Goal: Navigation & Orientation: Find specific page/section

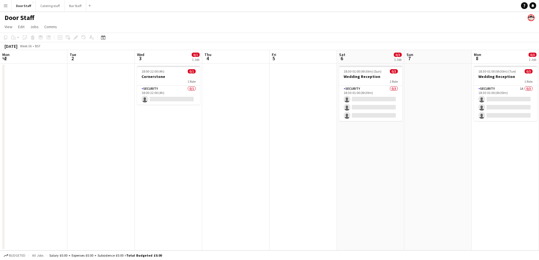
scroll to position [0, 140]
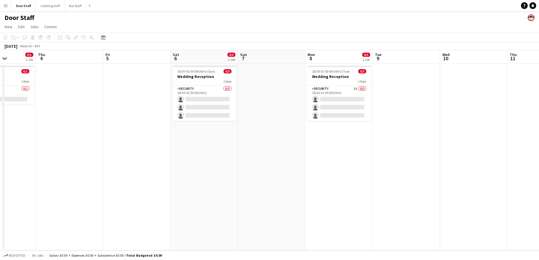
drag, startPoint x: 62, startPoint y: 162, endPoint x: 127, endPoint y: 157, distance: 65.0
click at [126, 158] on app-calendar-viewport "Mon 1 Tue 2 Wed 3 0/1 1 Job Thu 4 Fri 5 Sat 6 0/3 1 Job Sun 7 Mon 8 0/3 1 Job T…" at bounding box center [269, 150] width 539 height 201
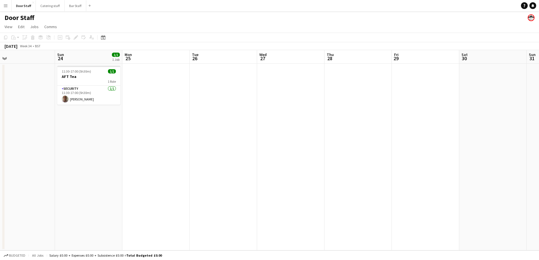
drag, startPoint x: 223, startPoint y: 159, endPoint x: 1, endPoint y: 159, distance: 222.3
click at [1, 159] on app-calendar-viewport "Wed 20 Thu 21 Fri 22 Sat 23 Sun 24 1/1 1 Job Mon 25 Tue 26 Wed 27 Thu 28 Fri 29…" at bounding box center [269, 150] width 539 height 201
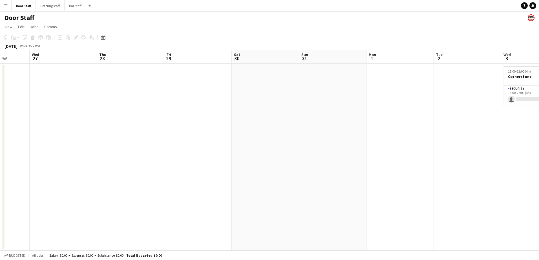
drag, startPoint x: 168, startPoint y: 141, endPoint x: 0, endPoint y: 139, distance: 167.7
click at [0, 139] on html "Menu Boards Boards Boards All jobs Status Workforce Workforce My Workforce Recr…" at bounding box center [269, 130] width 539 height 260
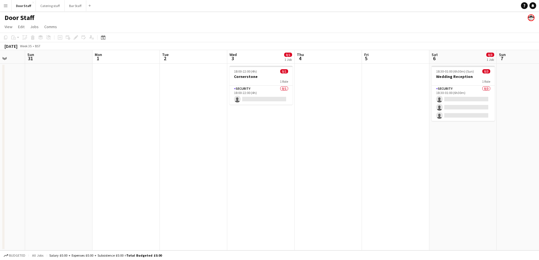
scroll to position [0, 205]
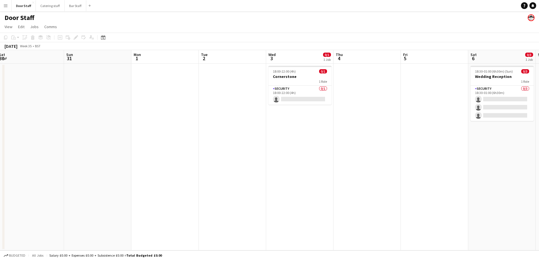
drag, startPoint x: 268, startPoint y: 128, endPoint x: 33, endPoint y: 130, distance: 235.0
click at [33, 130] on app-calendar-viewport "Wed 27 Thu 28 Fri 29 Sat 30 Sun 31 Mon 1 Tue 2 Wed 3 0/1 1 Job Thu 4 Fri 5 Sat …" at bounding box center [269, 150] width 539 height 201
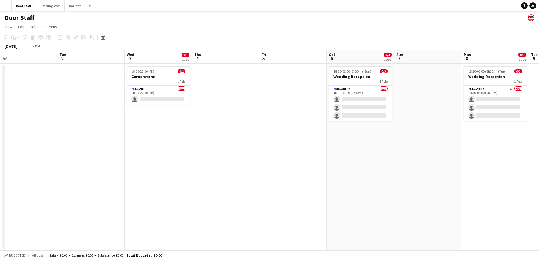
scroll to position [0, 223]
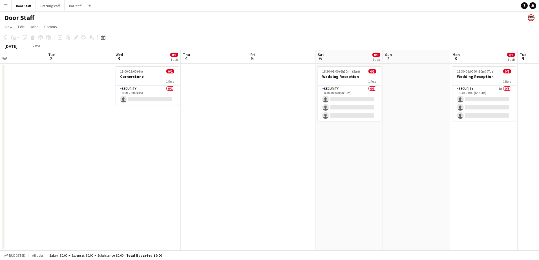
drag, startPoint x: 249, startPoint y: 175, endPoint x: 163, endPoint y: 175, distance: 86.5
click at [163, 175] on app-calendar-viewport "Fri 29 Sat 30 Sun 31 Mon 1 Tue 2 Wed 3 0/1 1 Job Thu 4 Fri 5 Sat 6 0/3 1 Job Su…" at bounding box center [269, 150] width 539 height 201
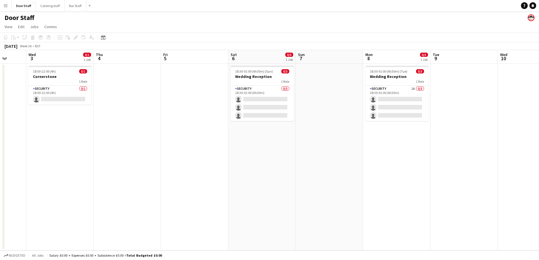
scroll to position [0, 190]
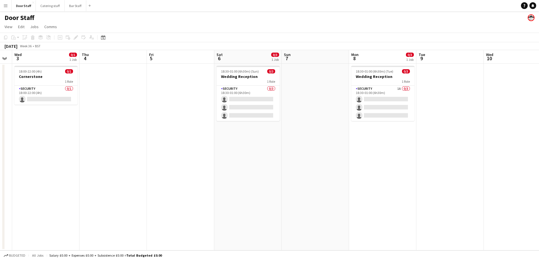
drag, startPoint x: 278, startPoint y: 170, endPoint x: 177, endPoint y: 171, distance: 101.2
click at [177, 171] on app-calendar-viewport "Sun 31 Mon 1 Tue 2 Wed 3 0/1 1 Job Thu 4 Fri 5 Sat 6 0/3 1 Job Sun 7 Mon 8 0/3 …" at bounding box center [269, 150] width 539 height 201
click at [375, 94] on app-card-role "Security 1A 0/3 18:30-01:00 (6h30m) single-neutral-actions single-neutral-actio…" at bounding box center [382, 104] width 63 height 36
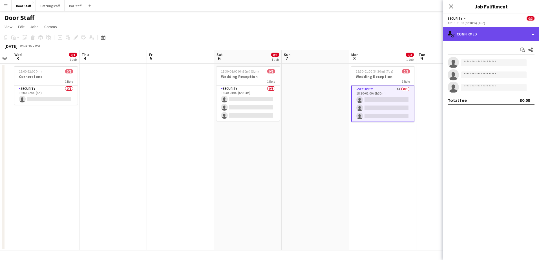
click at [465, 36] on div "single-neutral-actions-check-2 Confirmed" at bounding box center [491, 34] width 96 height 14
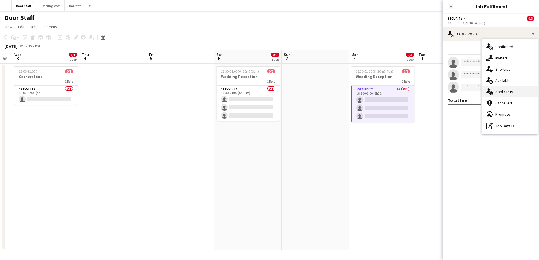
click at [509, 92] on div "single-neutral-actions-information Applicants" at bounding box center [510, 91] width 56 height 11
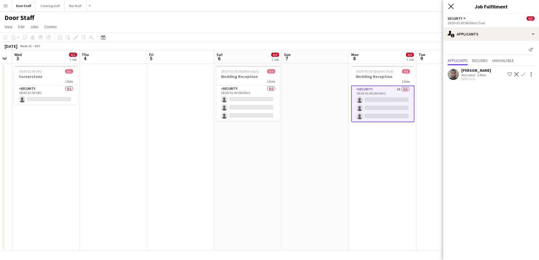
click at [452, 6] on icon "Close pop-in" at bounding box center [450, 6] width 5 height 5
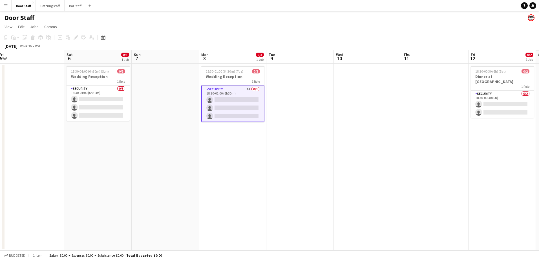
drag, startPoint x: 296, startPoint y: 170, endPoint x: 0, endPoint y: 169, distance: 295.9
click at [0, 169] on html "Menu Boards Boards Boards All jobs Status Workforce Workforce My Workforce Recr…" at bounding box center [269, 130] width 539 height 260
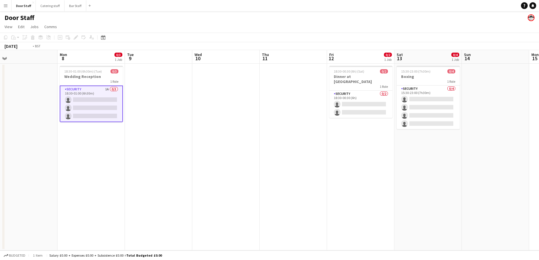
drag, startPoint x: 203, startPoint y: 142, endPoint x: 0, endPoint y: 144, distance: 202.6
click at [0, 144] on html "Menu Boards Boards Boards All jobs Status Workforce Workforce My Workforce Recr…" at bounding box center [269, 130] width 539 height 260
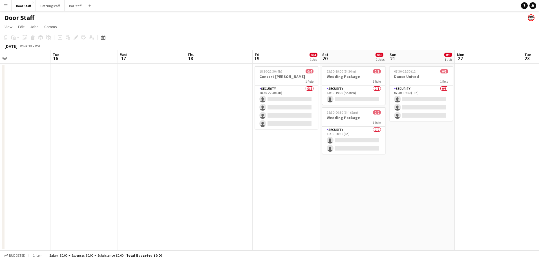
drag, startPoint x: 384, startPoint y: 128, endPoint x: 105, endPoint y: 127, distance: 279.6
click at [0, 144] on html "Menu Boards Boards Boards All jobs Status Workforce Workforce My Workforce Recr…" at bounding box center [269, 130] width 539 height 260
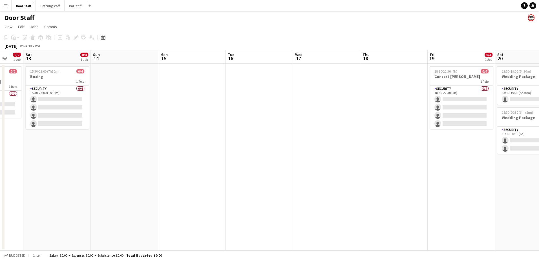
scroll to position [0, 129]
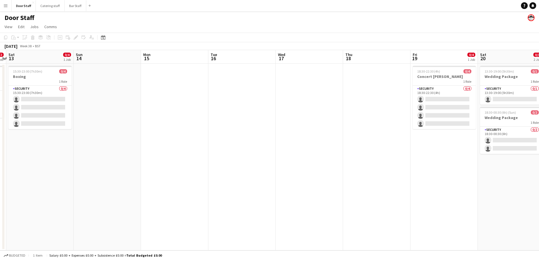
drag, startPoint x: 107, startPoint y: 163, endPoint x: 333, endPoint y: 126, distance: 229.0
click at [333, 126] on app-calendar-viewport "Thu 11 Fri 12 0/2 1 Job Sat 13 0/4 1 Job Sun 14 Mon 15 Tue 16 Wed 17 Thu 18 Fri…" at bounding box center [269, 150] width 539 height 201
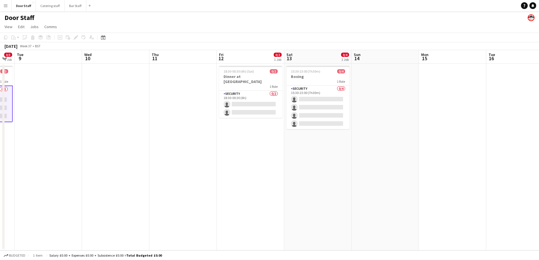
drag, startPoint x: 170, startPoint y: 159, endPoint x: 359, endPoint y: 143, distance: 189.6
click at [359, 143] on app-calendar-viewport "Sun 7 Mon 8 0/3 1 Job Tue 9 Wed 10 Thu 11 Fri 12 0/2 1 Job Sat 13 0/4 1 Job Sun…" at bounding box center [269, 150] width 539 height 201
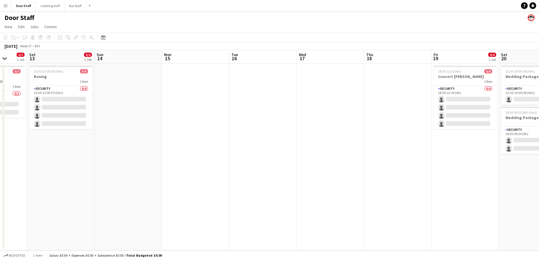
drag, startPoint x: 413, startPoint y: 150, endPoint x: 97, endPoint y: 159, distance: 316.6
click at [109, 159] on app-calendar-viewport "Wed 10 Thu 11 Fri 12 0/2 1 Job Sat 13 0/4 1 Job Sun 14 Mon 15 Tue 16 Wed 17 Thu…" at bounding box center [269, 150] width 539 height 201
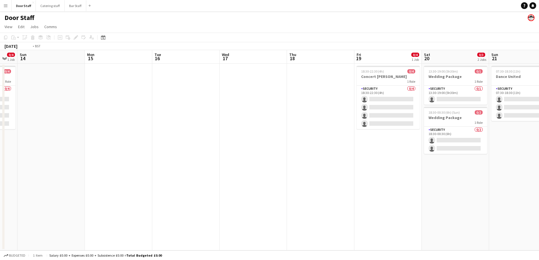
drag, startPoint x: 308, startPoint y: 156, endPoint x: -1, endPoint y: 160, distance: 309.4
click at [0, 160] on html "Menu Boards Boards Boards All jobs Status Workforce Workforce My Workforce Recr…" at bounding box center [269, 130] width 539 height 260
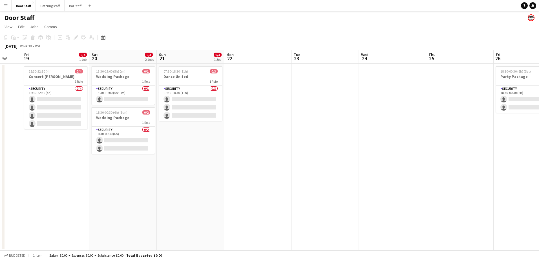
drag, startPoint x: 289, startPoint y: 159, endPoint x: 60, endPoint y: 169, distance: 229.3
click at [60, 169] on app-calendar-viewport "Tue 16 Wed 17 Thu 18 Fri 19 0/4 1 Job Sat 20 0/3 2 Jobs Sun 21 0/3 1 Job Mon 22…" at bounding box center [269, 150] width 539 height 201
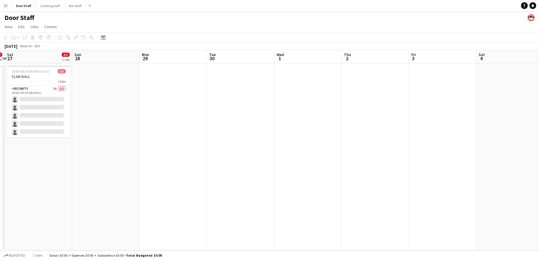
drag, startPoint x: 374, startPoint y: 158, endPoint x: 85, endPoint y: 159, distance: 288.8
click at [0, 164] on html "Menu Boards Boards Boards All jobs Status Workforce Workforce My Workforce Recr…" at bounding box center [269, 130] width 539 height 260
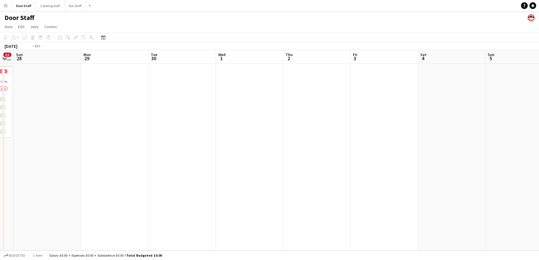
drag, startPoint x: 402, startPoint y: 139, endPoint x: 5, endPoint y: 146, distance: 397.1
click at [5, 146] on app-calendar-viewport "Wed 24 Thu 25 Fri 26 0/2 1 Job Sat 27 0/5 1 Job Sun 28 Mon 29 Tue 30 Wed 1 Thu …" at bounding box center [269, 150] width 539 height 201
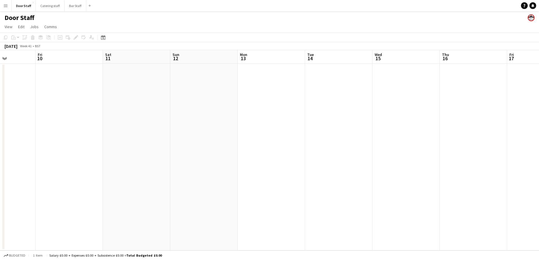
drag, startPoint x: 412, startPoint y: 128, endPoint x: -1, endPoint y: 134, distance: 412.9
click at [0, 134] on html "Menu Boards Boards Boards All jobs Status Workforce Workforce My Workforce Recr…" at bounding box center [269, 130] width 539 height 260
drag, startPoint x: 492, startPoint y: 117, endPoint x: 0, endPoint y: 126, distance: 491.8
click at [15, 125] on app-calendar-viewport "Mon 6 Tue 7 Wed 8 Thu 9 Fri 10 Sat 11 Sun 12 Mon 13 Tue 14 Wed 15 Thu 16 Fri 17…" at bounding box center [269, 150] width 539 height 201
drag, startPoint x: 437, startPoint y: 112, endPoint x: 48, endPoint y: 128, distance: 389.2
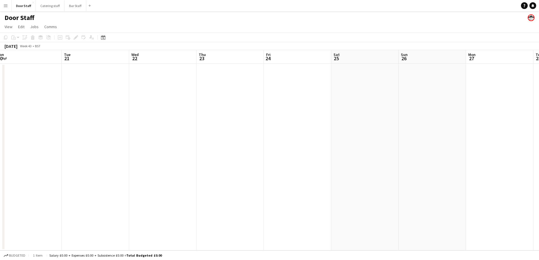
click at [0, 132] on html "Menu Boards Boards Boards All jobs Status Workforce Workforce My Workforce Recr…" at bounding box center [269, 130] width 539 height 260
drag, startPoint x: 427, startPoint y: 113, endPoint x: 0, endPoint y: 125, distance: 427.7
click at [0, 125] on html "Menu Boards Boards Boards All jobs Status Workforce Workforce My Workforce Recr…" at bounding box center [269, 130] width 539 height 260
drag, startPoint x: 200, startPoint y: 115, endPoint x: 8, endPoint y: 122, distance: 192.6
click at [29, 122] on app-calendar-viewport "Wed 29 Thu 30 Fri 31 Sat 1 Sun 2 Mon 3 Tue 4 Wed 5 Thu 6 Fri 7 Sat 8 Sun 9 Mon …" at bounding box center [269, 150] width 539 height 201
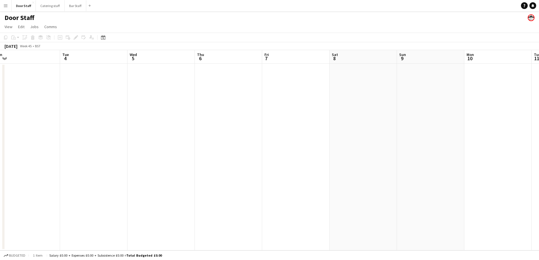
drag, startPoint x: 116, startPoint y: 120, endPoint x: 99, endPoint y: 123, distance: 16.3
click at [99, 123] on app-calendar-viewport "Fri 31 Sat 1 Sun 2 Mon 3 Tue 4 Wed 5 Thu 6 Fri 7 Sat 8 Sun 9 Mon 10 Tue 11 Wed …" at bounding box center [269, 150] width 539 height 201
drag, startPoint x: 260, startPoint y: 106, endPoint x: 70, endPoint y: 107, distance: 189.7
click at [92, 107] on app-calendar-viewport "Sat 8 Sun 9 Mon 10 Tue 11 Wed 12 Thu 13 Fri 14 Sat 15 Sun 16 Mon 17 Tue 18 Wed …" at bounding box center [269, 150] width 539 height 201
drag, startPoint x: 454, startPoint y: 94, endPoint x: 1, endPoint y: 118, distance: 454.0
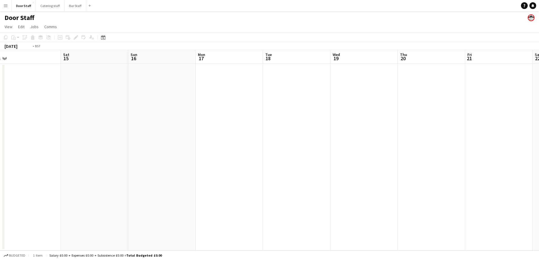
click at [35, 118] on app-calendar-viewport "Tue 11 Wed 12 Thu 13 Fri 14 Sat 15 Sun 16 Mon 17 Tue 18 Wed 19 Thu 20 Fri 21 Sa…" at bounding box center [269, 150] width 539 height 201
drag, startPoint x: 186, startPoint y: 142, endPoint x: 2, endPoint y: 163, distance: 185.2
click at [0, 164] on html "Menu Boards Boards Boards All jobs Status Workforce Workforce My Workforce Recr…" at bounding box center [269, 130] width 539 height 260
drag, startPoint x: 392, startPoint y: 119, endPoint x: 71, endPoint y: 134, distance: 321.0
click at [71, 134] on app-calendar-viewport "Mon 24 Tue 25 Wed 26 Thu 27 Fri 28 Sat 29 Sun 30 Mon 1 Tue 2 Wed 3 Thu 4 Fri 5 …" at bounding box center [269, 150] width 539 height 201
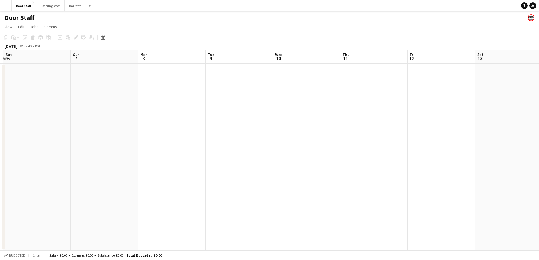
drag, startPoint x: 416, startPoint y: 106, endPoint x: 46, endPoint y: 118, distance: 369.9
click at [44, 119] on app-calendar-viewport "Wed 3 Thu 4 Fri 5 Sat 6 Sun 7 Mon 8 Tue 9 Wed 10 Thu 11 Fri 12 Sat 13 Sun 14 Mo…" at bounding box center [269, 150] width 539 height 201
drag, startPoint x: 442, startPoint y: 100, endPoint x: 119, endPoint y: 118, distance: 323.1
click at [119, 118] on app-calendar-viewport "Mon 8 Tue 9 Wed 10 Thu 11 Fri 12 Sat 13 Sun 14 Mon 15 Tue 16 Wed 17 Thu 18 Fri …" at bounding box center [269, 150] width 539 height 201
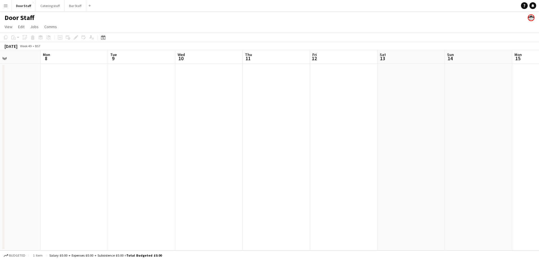
drag, startPoint x: 76, startPoint y: 133, endPoint x: 334, endPoint y: 91, distance: 262.3
click at [334, 91] on app-calendar-viewport "Fri 5 Sat 6 Sun 7 Mon 8 Tue 9 Wed 10 Thu 11 Fri 12 Sat 13 Sun 14 Mon 15 Tue 16 …" at bounding box center [269, 150] width 539 height 201
drag, startPoint x: 178, startPoint y: 151, endPoint x: 426, endPoint y: 81, distance: 257.8
click at [429, 80] on app-calendar-viewport "Wed 3 Thu 4 Fri 5 Sat 6 Sun 7 Mon 8 Tue 9 Wed 10 Thu 11 Fri 12 Sat 13 Sun 14 Mo…" at bounding box center [269, 150] width 539 height 201
drag, startPoint x: 184, startPoint y: 130, endPoint x: 329, endPoint y: 116, distance: 146.1
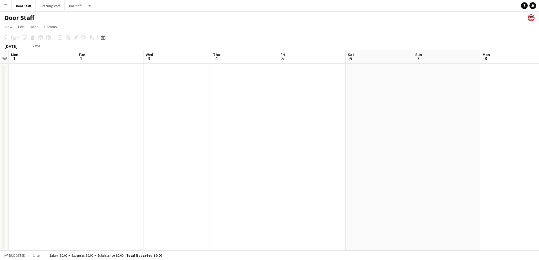
click at [329, 116] on app-calendar-viewport "Sat 29 Sun 30 Mon 1 Tue 2 Wed 3 Thu 4 Fri 5 Sat 6 Sun 7 Mon 8 Tue 9 Wed 10 Thu …" at bounding box center [269, 150] width 539 height 201
drag, startPoint x: 115, startPoint y: 156, endPoint x: 256, endPoint y: 118, distance: 146.1
click at [256, 118] on app-calendar-viewport "Tue 25 Wed 26 Thu 27 Fri 28 Sat 29 Sun 30 Mon 1 Tue 2 Wed 3 Thu 4 Fri 5 Sat 6 S…" at bounding box center [269, 150] width 539 height 201
drag, startPoint x: 253, startPoint y: 118, endPoint x: 0, endPoint y: 154, distance: 255.5
click at [0, 154] on html "Menu Boards Boards Boards All jobs Status Workforce Workforce My Workforce Recr…" at bounding box center [269, 130] width 539 height 260
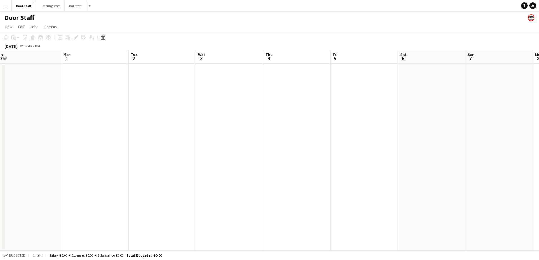
drag, startPoint x: 257, startPoint y: 112, endPoint x: -1, endPoint y: 157, distance: 262.2
click at [0, 157] on html "Menu Boards Boards Boards All jobs Status Workforce Workforce My Workforce Recr…" at bounding box center [269, 130] width 539 height 260
drag, startPoint x: 291, startPoint y: 118, endPoint x: 90, endPoint y: 140, distance: 201.5
click at [0, 154] on html "Menu Boards Boards Boards All jobs Status Workforce Workforce My Workforce Recr…" at bounding box center [269, 130] width 539 height 260
drag, startPoint x: 322, startPoint y: 100, endPoint x: 19, endPoint y: 142, distance: 306.2
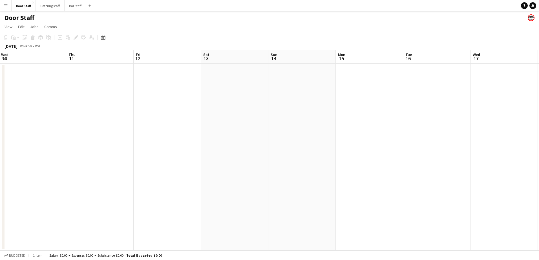
click at [0, 148] on html "Menu Boards Boards Boards All jobs Status Workforce Workforce My Workforce Recr…" at bounding box center [269, 130] width 539 height 260
drag
click at [0, 152] on html "Menu Boards Boards Boards All jobs Status Workforce Workforce My Workforce Recr…" at bounding box center [269, 130] width 539 height 260
click at [0, 165] on html "Menu Boards Boards Boards All jobs Status Workforce Workforce My Workforce Recr…" at bounding box center [269, 130] width 539 height 260
click at [0, 159] on html "Menu Boards Boards Boards All jobs Status Workforce Workforce My Workforce Recr…" at bounding box center [269, 130] width 539 height 260
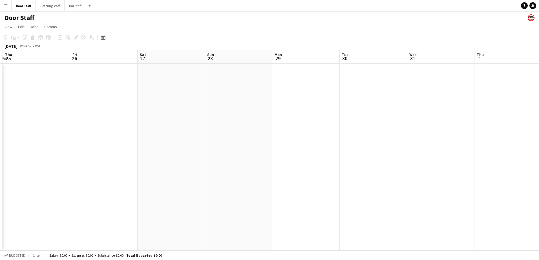
click at [0, 161] on html "Menu Boards Boards Boards All jobs Status Workforce Workforce My Workforce Recr…" at bounding box center [269, 130] width 539 height 260
click at [0, 176] on html "Menu Boards Boards Boards All jobs Status Workforce Workforce My Workforce Recr…" at bounding box center [269, 130] width 539 height 260
click at [0, 172] on html "Menu Boards Boards Boards All jobs Status Workforce Workforce My Workforce Recr…" at bounding box center [269, 130] width 539 height 260
click at [74, 158] on app-calendar-viewport "Fri 9 Sat 10 Sun 11 Mon 12 Tue 13 Wed 14 Thu 15 Fri 16 Sat 17 Sun 18 Mon 19 Tue…" at bounding box center [269, 150] width 539 height 201
click at [539, 41] on html "Menu Boards Boards Boards All jobs Status Workforce Workforce My Workforce Recr…" at bounding box center [269, 130] width 539 height 260
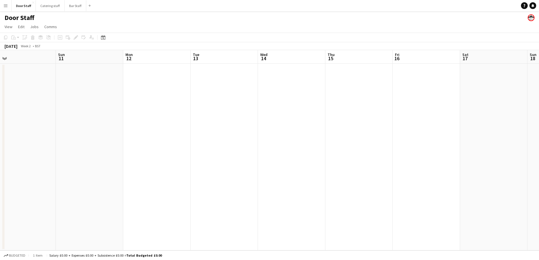
click at [539, 0] on html "Menu Boards Boards Boards All jobs Status Workforce Workforce My Workforce Recr…" at bounding box center [269, 130] width 539 height 260
click at [342, 58] on app-calendar-viewport "Thu 8 Fri 9 Sat 10 Sun 11 Mon 12 Tue 13 Wed 14 Thu 15 Fri 16 Sat 17 Sun 18 Mon …" at bounding box center [269, 150] width 539 height 201
click at [70, 5] on button "Bar Staff Close" at bounding box center [76, 5] width 22 height 11
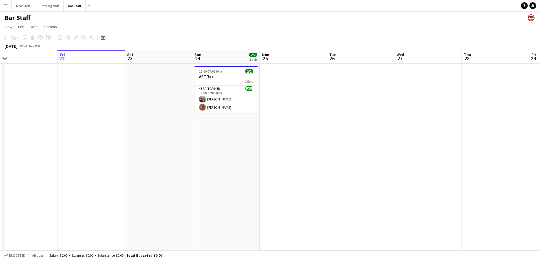
click at [25, 190] on app-calendar-viewport "Tue 19 2/2 2 Jobs Wed 20 Thu 21 Fri 22 Sat 23 Sun 24 2/2 1 Job Mon 25 Tue 26 We…" at bounding box center [269, 150] width 539 height 201
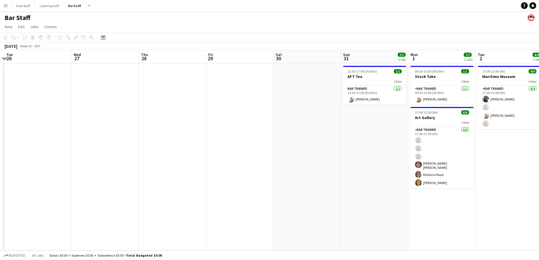
click at [0, 180] on html "Menu Boards Boards Boards All jobs Status Workforce Workforce My Workforce Recr…" at bounding box center [269, 130] width 539 height 260
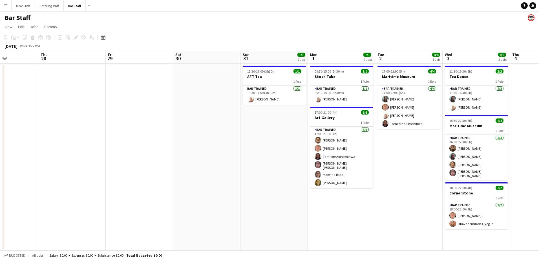
click at [0, 141] on html "Menu Boards Boards Boards All jobs Status Workforce Workforce My Workforce Recr…" at bounding box center [269, 130] width 539 height 260
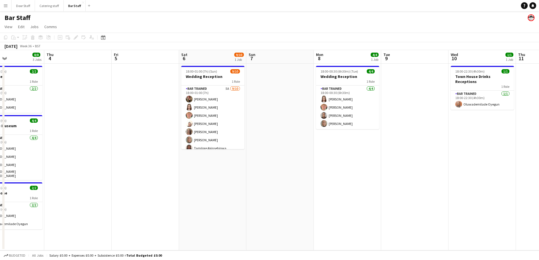
click at [137, 139] on app-calendar-viewport "Sun 31 1/1 1 Job Mon 1 7/7 2 Jobs Tue 2 4/4 1 Job Wed 3 8/8 3 Jobs Thu 4 Fri 5 …" at bounding box center [269, 150] width 539 height 201
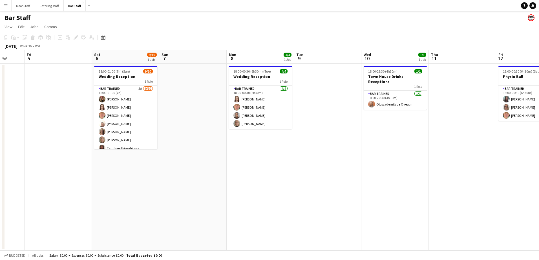
click at [67, 169] on app-calendar-viewport "Tue 2 4/4 1 Job Wed 3 8/8 3 Jobs Thu 4 Fri 5 Sat 6 9/10 1 Job Sun 7 Mon 8 4/4 1…" at bounding box center [269, 150] width 539 height 201
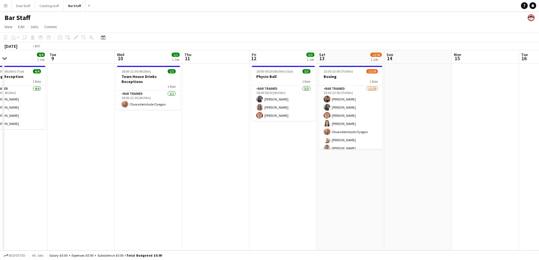
click at [28, 164] on app-calendar-viewport "Fri 5 Sat 6 9/10 1 Job Sun 7 Mon 8 4/4 1 Job Tue 9 Wed 10 1/1 1 Job Thu 11 Fri …" at bounding box center [269, 150] width 539 height 201
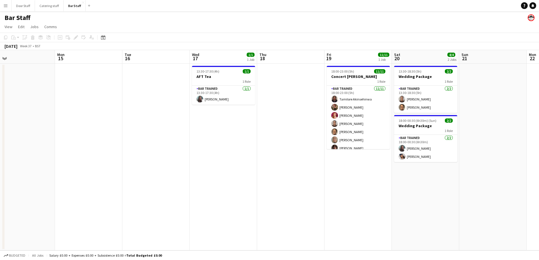
scroll to position [0, 207]
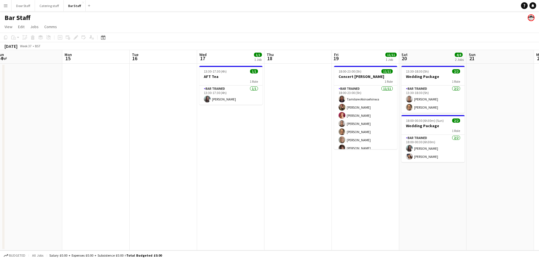
click at [16, 163] on app-calendar-viewport "Thu 11 Fri 12 3/3 1 Job Sat 13 12/20 1 Job Sun 14 Mon 15 Tue 16 Wed 17 1/1 1 Jo…" at bounding box center [269, 150] width 539 height 201
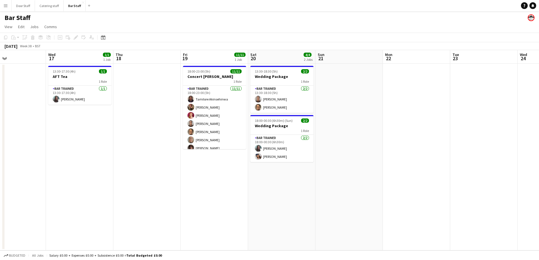
click at [69, 162] on app-calendar-viewport "Sat 13 12/20 1 Job Sun 14 Mon 15 Tue 16 Wed 17 1/1 1 Job Thu 18 Fri 19 11/11 1 …" at bounding box center [269, 150] width 539 height 201
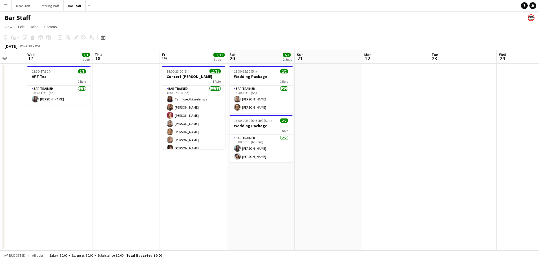
click at [46, 195] on app-calendar-viewport "Sun 14 Mon 15 Tue 16 Wed 17 1/1 1 Job Thu 18 Fri 19 11/11 1 Job Sat 20 4/4 2 Jo…" at bounding box center [269, 150] width 539 height 201
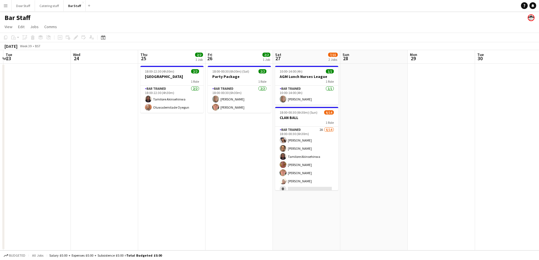
click at [0, 183] on html "Menu Boards Boards Boards All jobs Status Workforce Workforce My Workforce Recr…" at bounding box center [269, 130] width 539 height 260
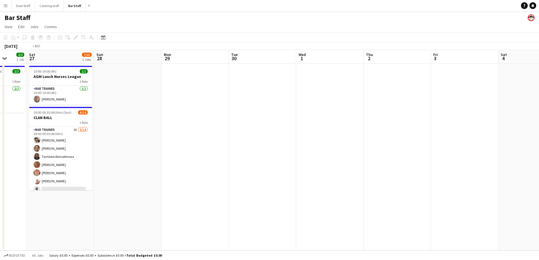
click at [23, 176] on app-calendar-viewport "Wed 24 Thu 25 2/2 1 Job Fri 26 2/2 1 Job Sat 27 7/15 2 Jobs Sun 28 Mon 29 Tue 3…" at bounding box center [269, 150] width 539 height 201
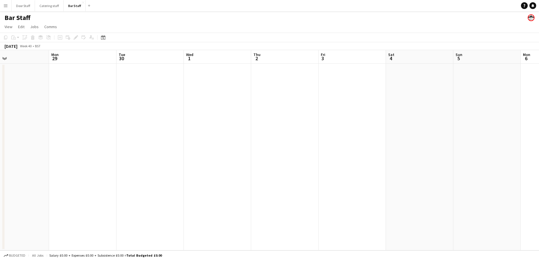
click at [0, 178] on html "Menu Boards Boards Boards All jobs Status Workforce Workforce My Workforce Recr…" at bounding box center [269, 130] width 539 height 260
click at [97, 179] on app-calendar-viewport "Mon 29 Tue 30 Wed 1 Thu 2 Fri 3 Sat 4 Sun 5 Mon 6 Tue 7 Wed 8 Thu 9 Fri 10 Sat …" at bounding box center [269, 150] width 539 height 201
click at [0, 190] on html "Menu Boards Boards Boards All jobs Status Workforce Workforce My Workforce Recr…" at bounding box center [269, 130] width 539 height 260
click at [61, 191] on app-calendar-viewport "Tue 7 Wed 8 Thu 9 Fri 10 Sat 11 Sun 12 Mon 13 Tue 14 Wed 15 Thu 16 Fri 17 Sat 1…" at bounding box center [269, 150] width 539 height 201
click at [192, 227] on app-calendar-viewport "Sun 12 Mon 13 Tue 14 Wed 15 Thu 16 Fri 17 Sat 18 Sun 19 Mon 20 Tue 21 Wed 22 Th…" at bounding box center [269, 150] width 539 height 201
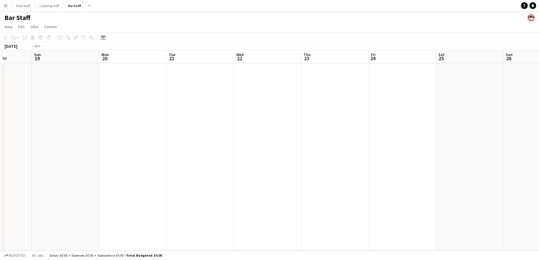
click at [92, 181] on app-calendar-viewport "Wed 15 Thu 16 Fri 17 Sat 18 Sun 19 Mon 20 Tue 21 Wed 22 Thu 23 Fri 24 Sat 25 Su…" at bounding box center [269, 150] width 539 height 201
click at [124, 190] on app-calendar-viewport "Tue 21 Wed 22 Thu 23 Fri 24 Sat 25 Sun 26 Mon 27 Tue 28 Wed 29 Thu 30 Fri 31 Sa…" at bounding box center [269, 150] width 539 height 201
click at [199, 193] on app-calendar-viewport "Sun 26 Mon 27 Tue 28 Wed 29 Thu 30 Fri 31 Sat 1 Sun 2 Mon 3 Tue 4 Wed 5 Thu 6 F…" at bounding box center [269, 150] width 539 height 201
click at [165, 165] on app-calendar-viewport "Wed 29 Thu 30 Fri 31 Sat 1 Sun 2 Mon 3 Tue 4 Wed 5 Thu 6 Fri 7 Sat 8 Sun 9 Mon …" at bounding box center [269, 150] width 539 height 201
click at [161, 178] on app-calendar-viewport "Mon 3 Tue 4 Wed 5 Thu 6 Fri 7 Sat 8 Sun 9 Mon 10 Tue 11 Wed 12 Thu 13 Fri 14 Sa…" at bounding box center [269, 150] width 539 height 201
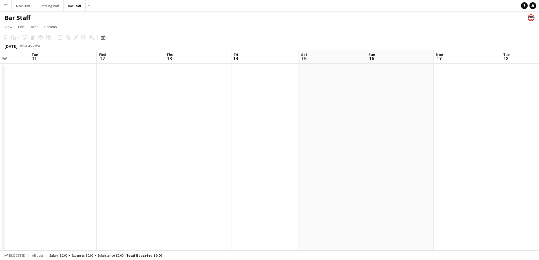
click at [227, 193] on app-calendar-viewport "Sat 8 Sun 9 Mon 10 Tue 11 Wed 12 Thu 13 Fri 14 Sat 15 Sun 16 Mon 17 Tue 18 Wed …" at bounding box center [269, 150] width 539 height 201
click at [253, 187] on app-calendar-viewport "Wed 12 Thu 13 Fri 14 Sat 15 Sun 16 Mon 17 Tue 18 Wed 19 Thu 20 Fri 21 Sat 22 Su…" at bounding box center [269, 150] width 539 height 201
click at [205, 163] on app-calendar-viewport "Fri 14 Sat 15 Sun 16 Mon 17 Tue 18 Wed 19 Thu 20 Fri 21 Sat 22 Sun 23 Mon 24 Tu…" at bounding box center [269, 150] width 539 height 201
click at [105, 154] on app-calendar-viewport "Wed 19 Thu 20 Fri 21 Sat 22 Sun 23 Mon 24 Tue 25 Wed 26 Thu 27 Fri 28 Sat 29 Su…" at bounding box center [269, 150] width 539 height 201
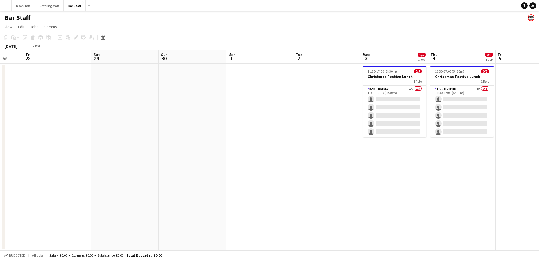
click at [147, 151] on app-calendar-viewport "Tue 25 Wed 26 Thu 27 Fri 28 Sat 29 Sun 30 Mon 1 Tue 2 Wed 3 0/5 1 Job Thu 4 0/5…" at bounding box center [269, 150] width 539 height 201
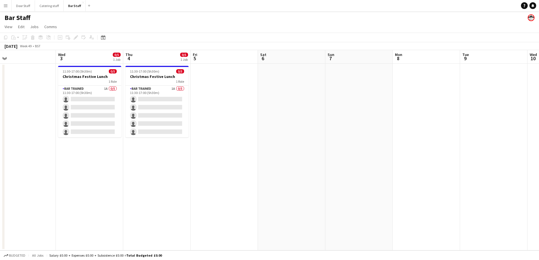
scroll to position [0, 215]
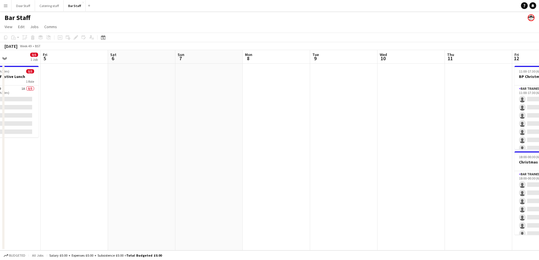
click at [194, 170] on app-calendar-viewport "Mon 1 Tue 2 Wed 3 0/5 1 Job Thu 4 0/5 1 Job Fri 5 Sat 6 Sun 7 Mon 8 Tue 9 Wed 1…" at bounding box center [269, 150] width 539 height 201
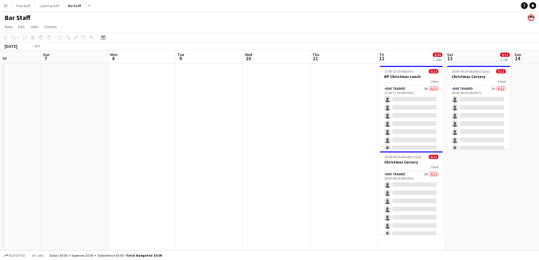
click at [0, 160] on html "Menu Boards Boards Boards All jobs Status Workforce Workforce My Workforce Recr…" at bounding box center [269, 130] width 539 height 260
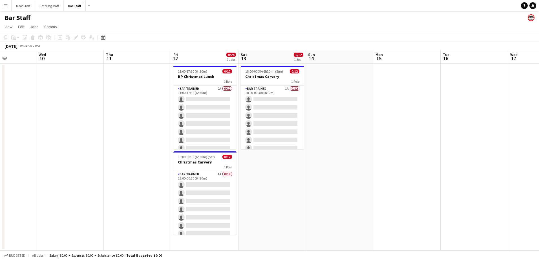
scroll to position [0, 171]
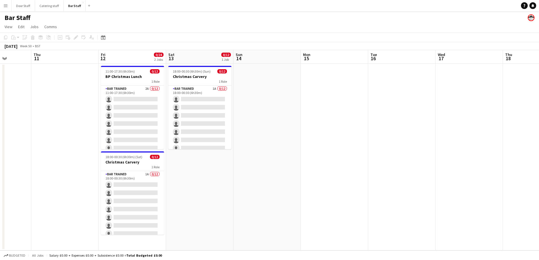
click at [252, 181] on app-calendar-viewport "Mon 8 Tue 9 Wed 10 Thu 11 Fri 12 0/24 2 Jobs Sat 13 0/12 1 Job Sun 14 Mon 15 Tu…" at bounding box center [269, 150] width 539 height 201
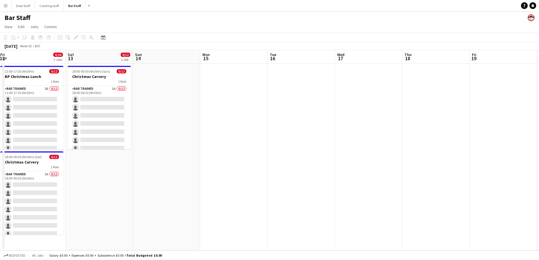
scroll to position [0, 174]
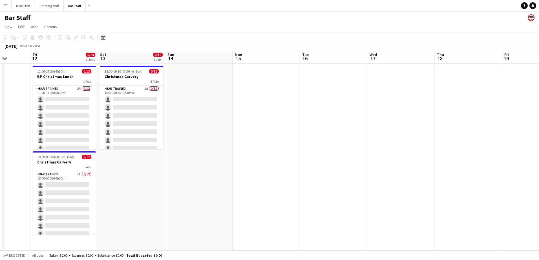
click at [165, 179] on app-calendar-viewport "Tue 9 Wed 10 Thu 11 Fri 12 0/24 2 Jobs Sat 13 0/12 1 Job Sun 14 Mon 15 Tue 16 W…" at bounding box center [269, 150] width 539 height 201
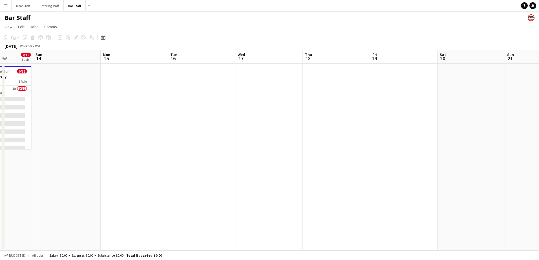
click at [255, 172] on app-calendar-viewport "Thu 11 Fri 12 0/24 2 Jobs Sat 13 0/12 1 Job Sun 14 Mon 15 Tue 16 Wed 17 Thu 18 …" at bounding box center [269, 150] width 539 height 201
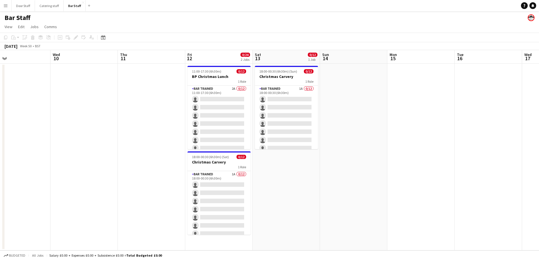
click at [390, 144] on app-calendar-viewport "Sun 7 Mon 8 Tue 9 Wed 10 Thu 11 Fri 12 0/24 2 Jobs Sat 13 0/12 1 Job Sun 14 Mon…" at bounding box center [269, 150] width 539 height 201
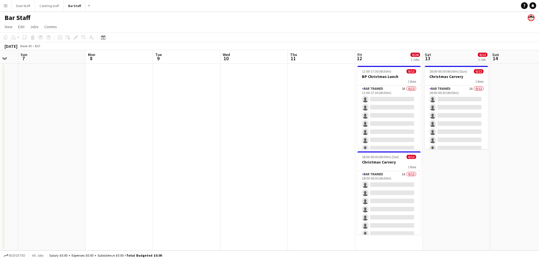
click at [300, 132] on app-calendar-viewport "Fri 5 Sat 6 Sun 7 Mon 8 Tue 9 Wed 10 Thu 11 Fri 12 0/24 2 Jobs Sat 13 0/12 1 Jo…" at bounding box center [269, 150] width 539 height 201
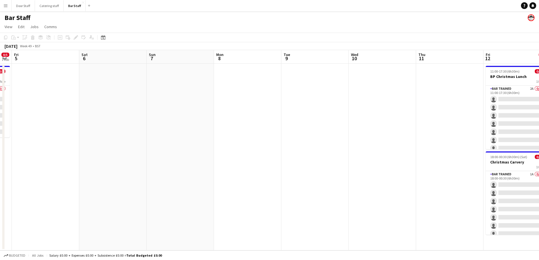
scroll to position [0, 120]
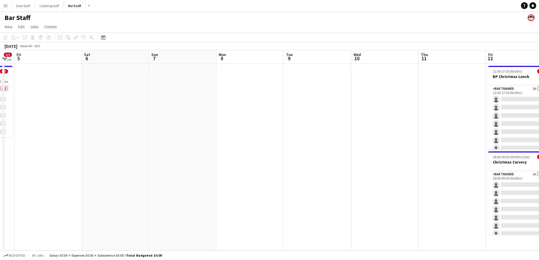
click at [167, 149] on app-calendar-viewport "Wed 3 0/5 1 Job Thu 4 0/5 1 Job Fri 5 Sat 6 Sun 7 Mon 8 Tue 9 Wed 10 Thu 11 Fri…" at bounding box center [269, 150] width 539 height 201
